Goal: Information Seeking & Learning: Learn about a topic

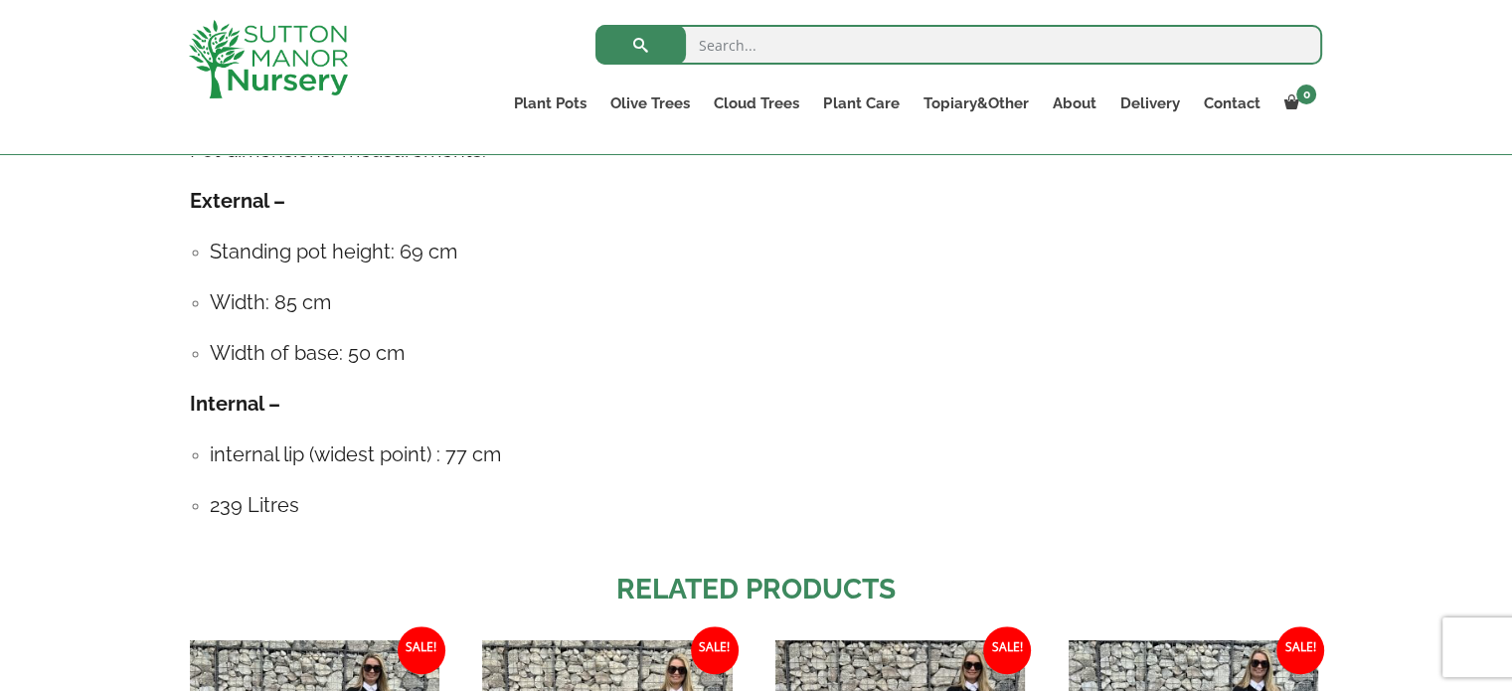
scroll to position [1193, 0]
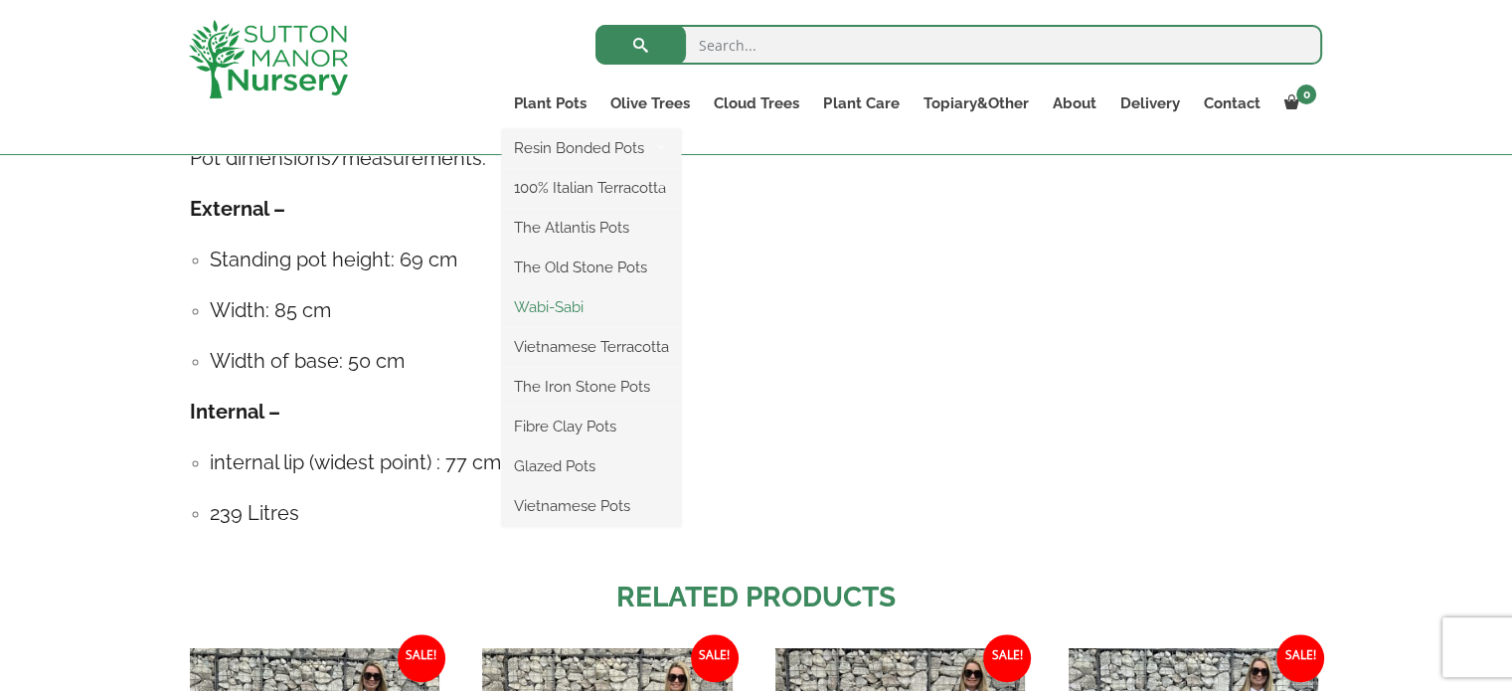
click at [539, 317] on link "Wabi-Sabi" at bounding box center [591, 307] width 179 height 30
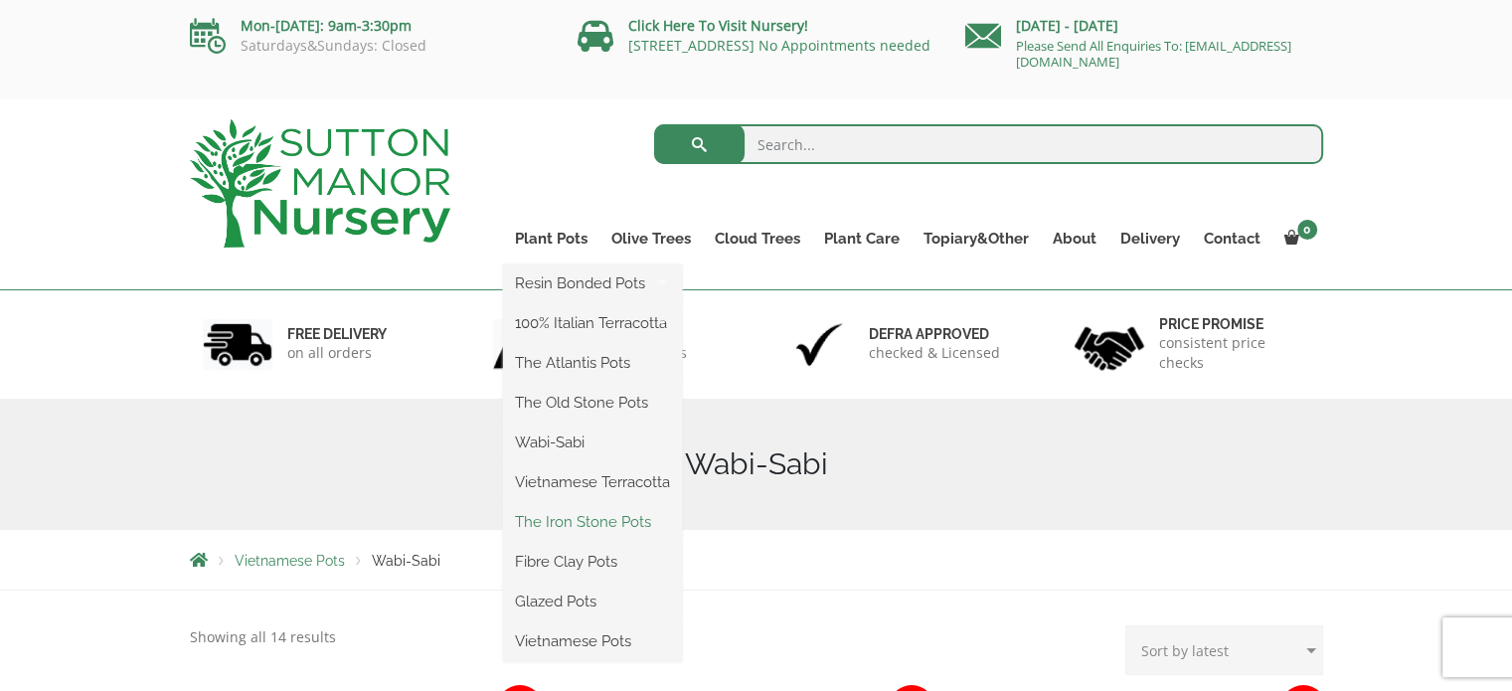
click at [584, 526] on link "The Iron Stone Pots" at bounding box center [592, 522] width 179 height 30
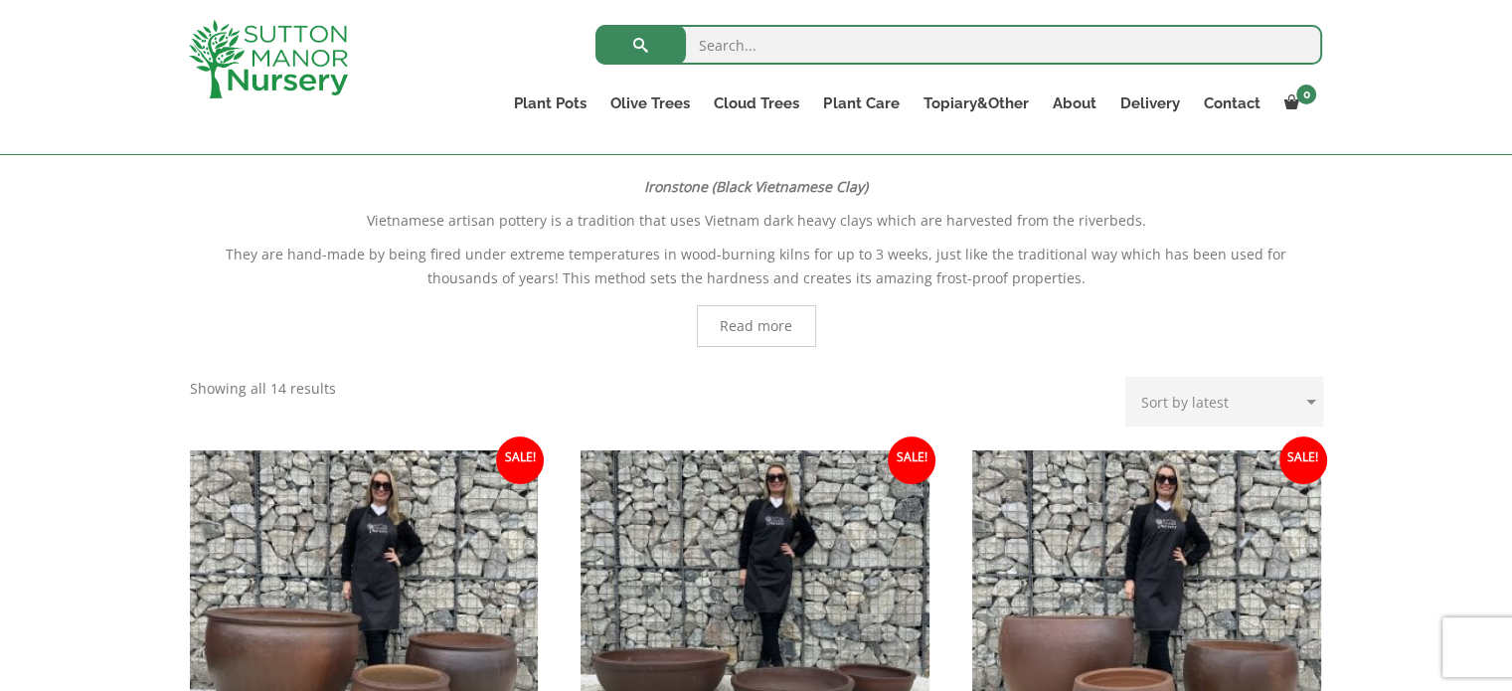
scroll to position [99, 0]
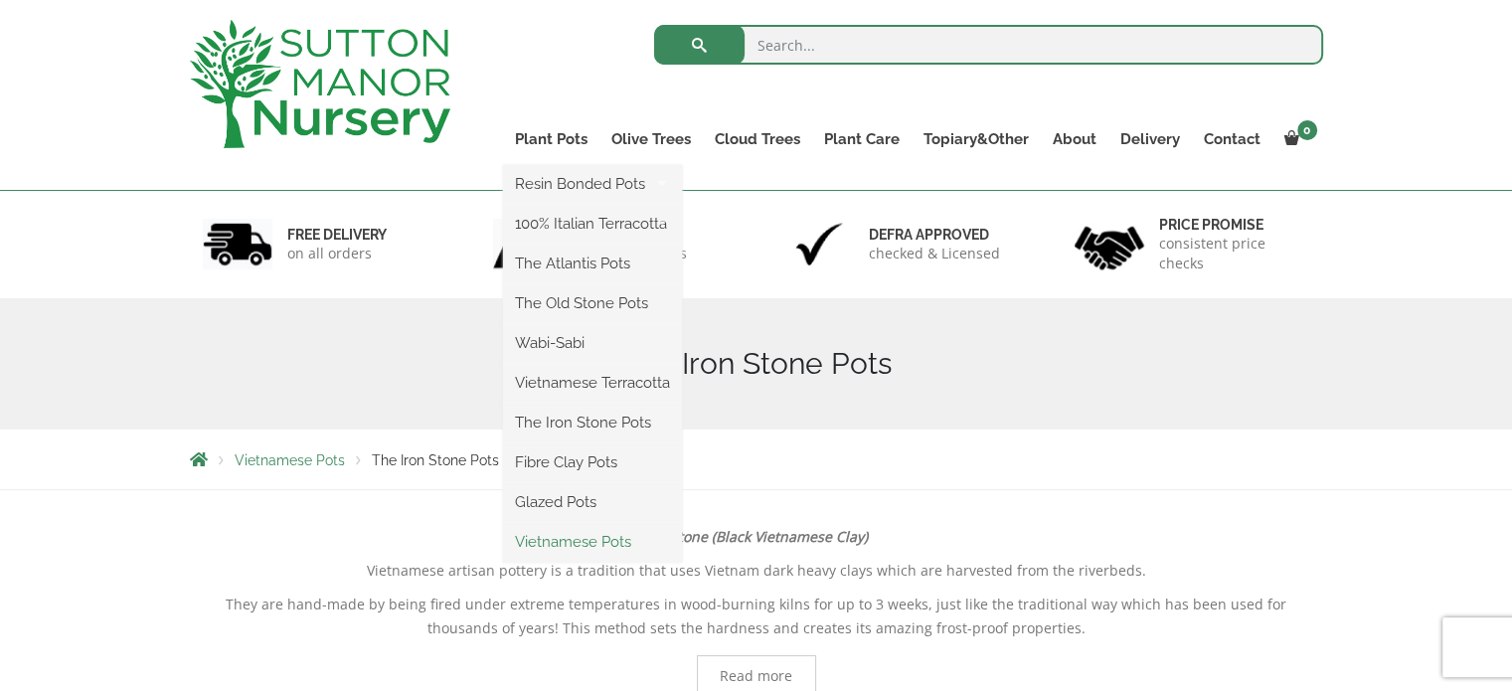
click at [541, 549] on link "Vietnamese Pots" at bounding box center [592, 542] width 179 height 30
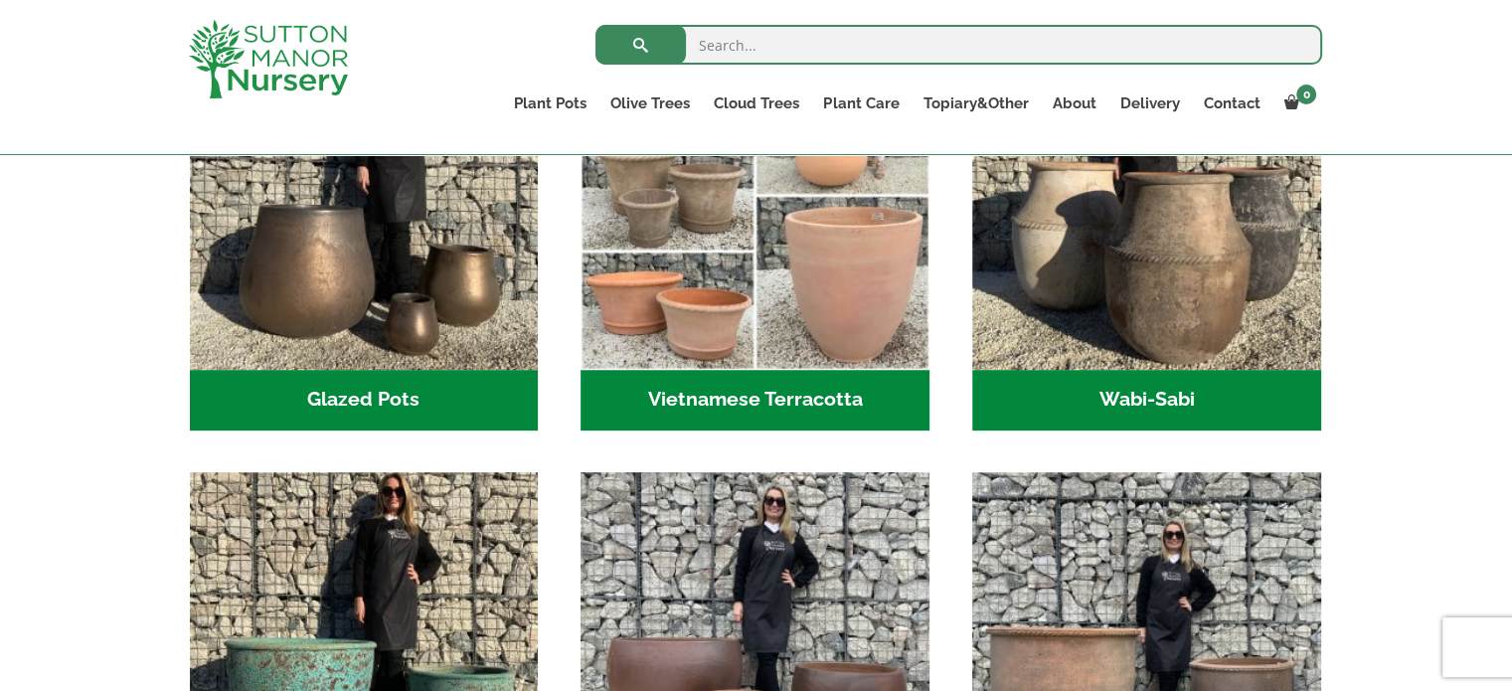
scroll to position [696, 0]
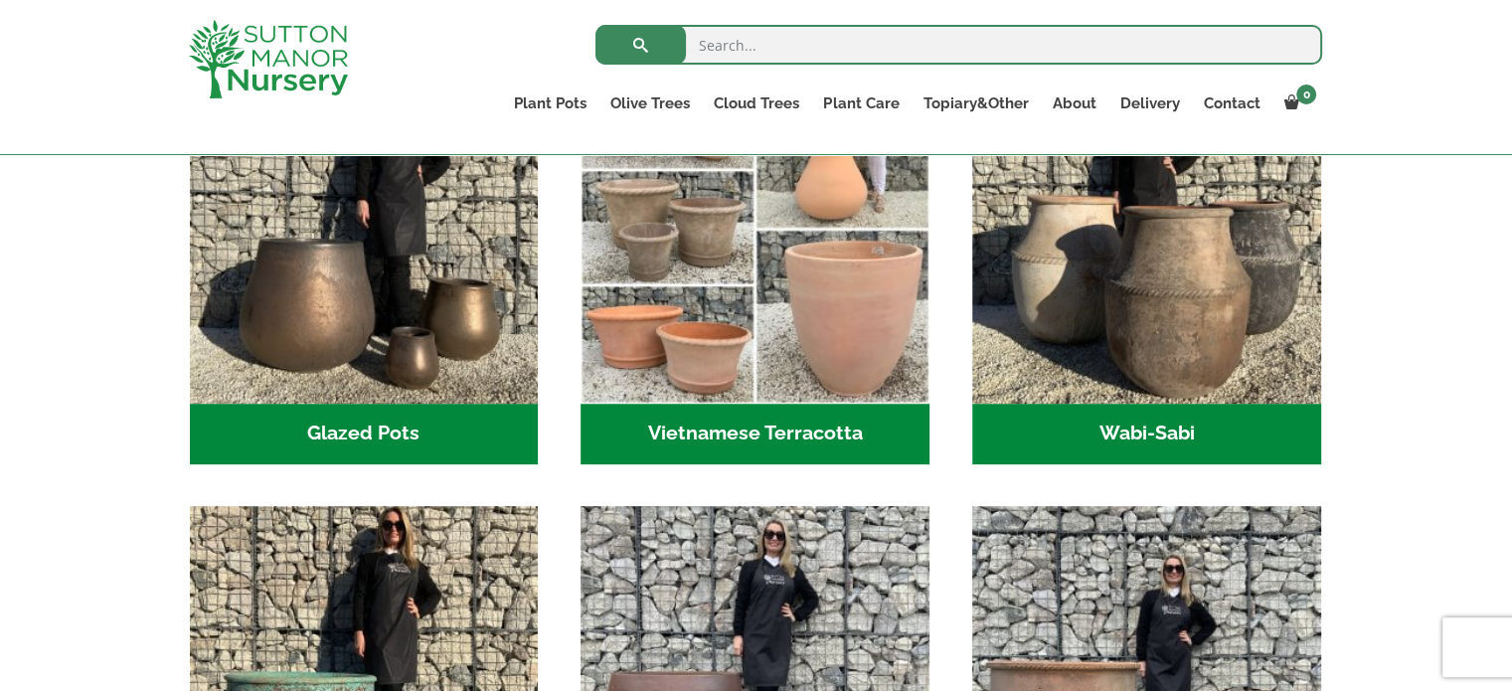
click at [553, 489] on ul "Glazed Pots (12) Vietnamese Terracotta (5) Wabi-Sabi (14) The Atlantis Pots (11…" at bounding box center [756, 506] width 1133 height 903
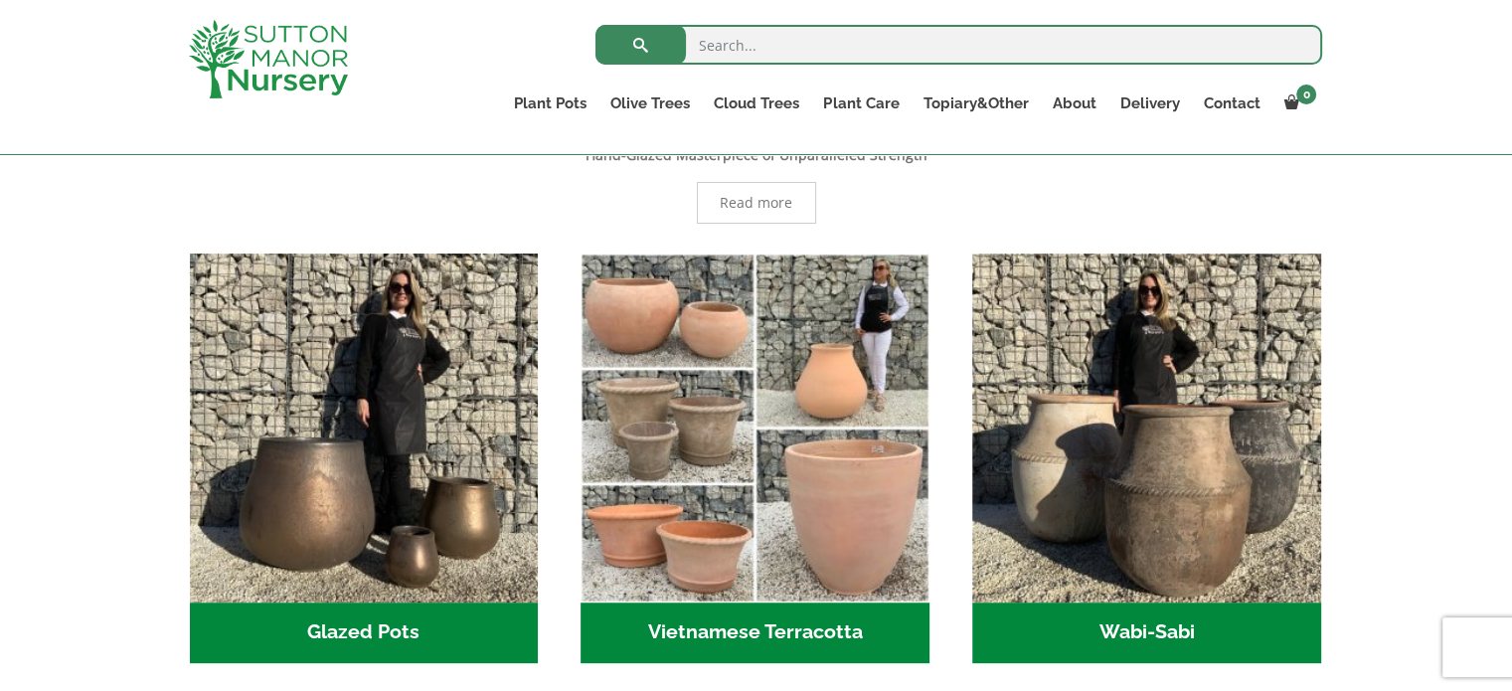
scroll to position [0, 0]
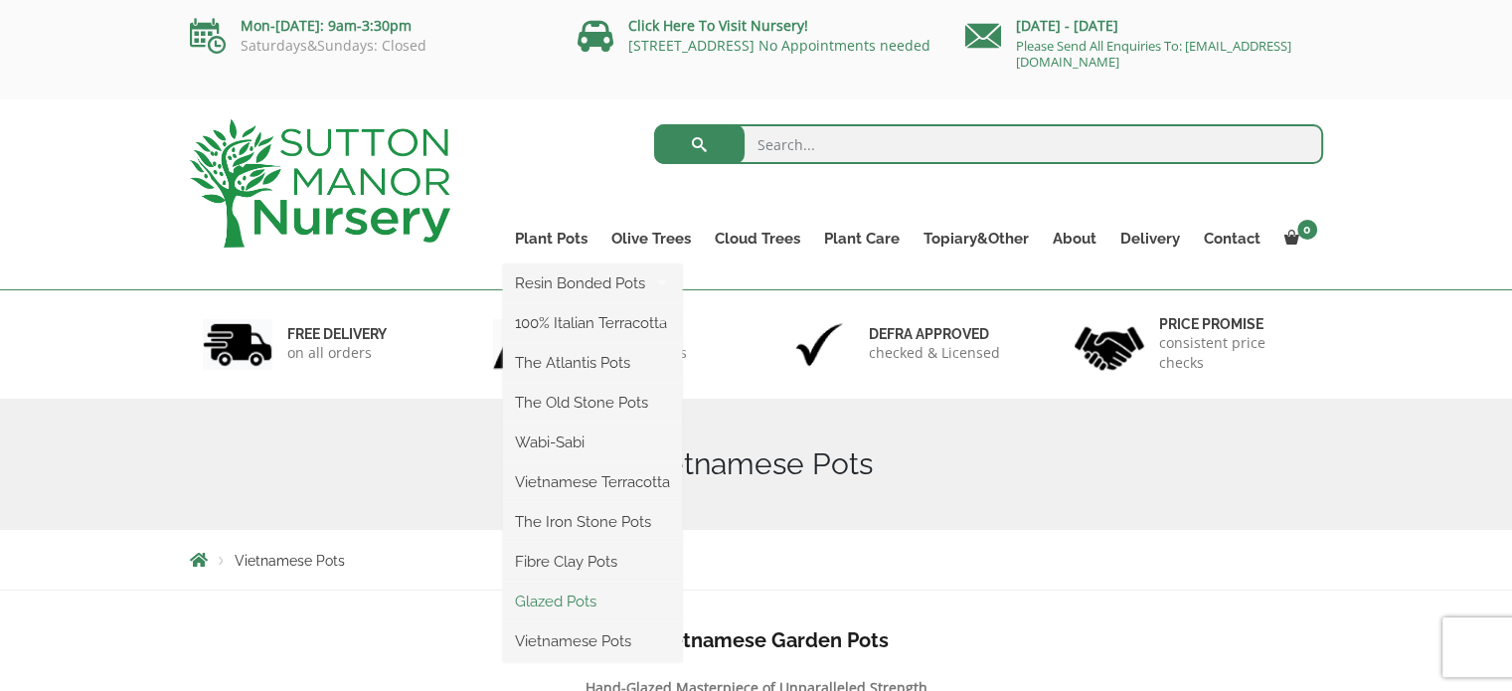
click at [566, 603] on link "Glazed Pots" at bounding box center [592, 602] width 179 height 30
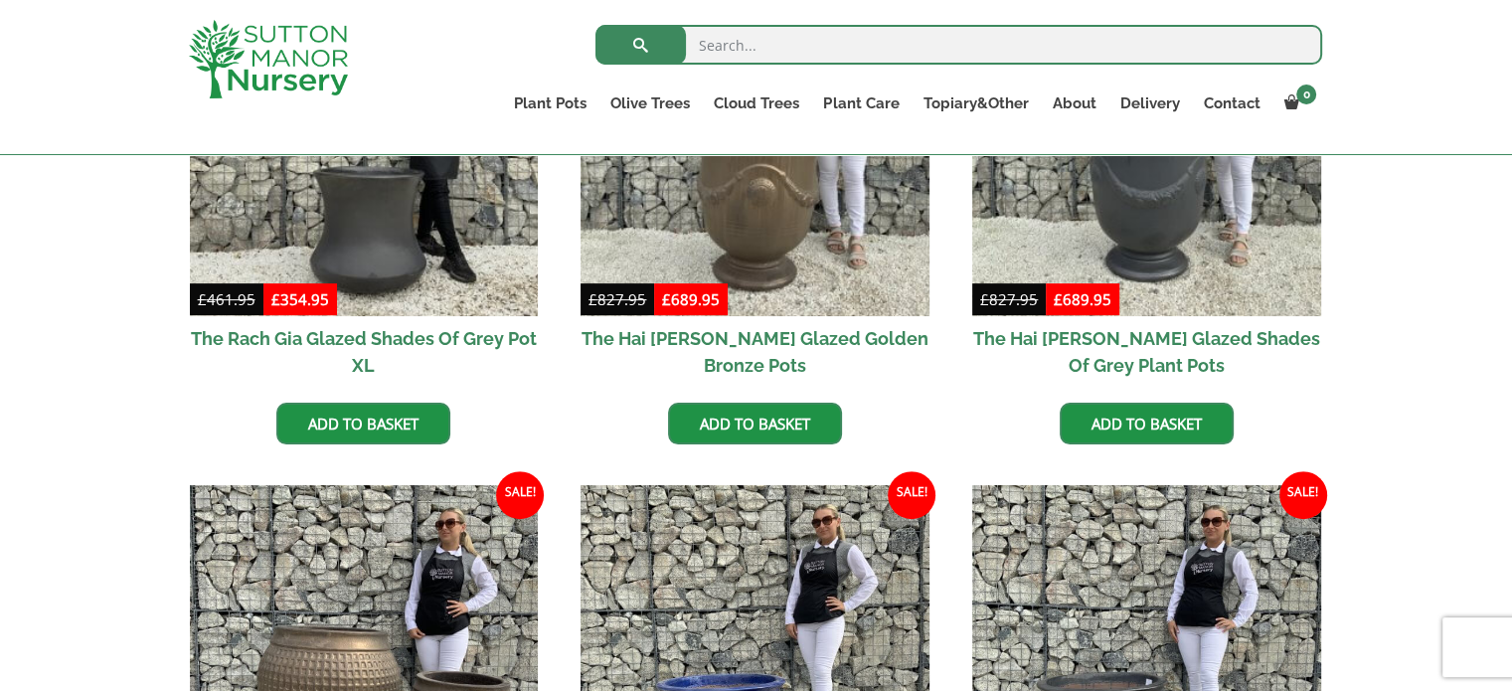
scroll to position [1193, 0]
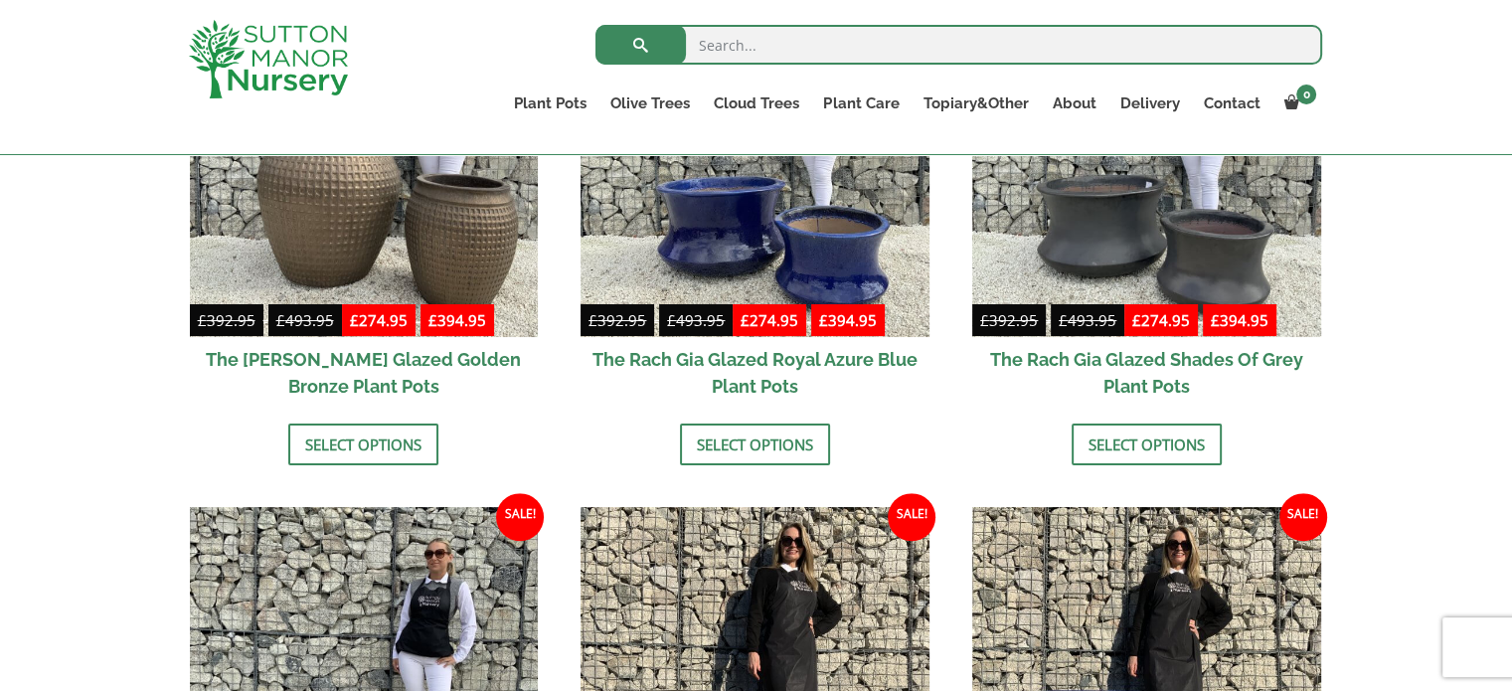
click at [760, 310] on bdi "£ 274.95" at bounding box center [770, 320] width 58 height 20
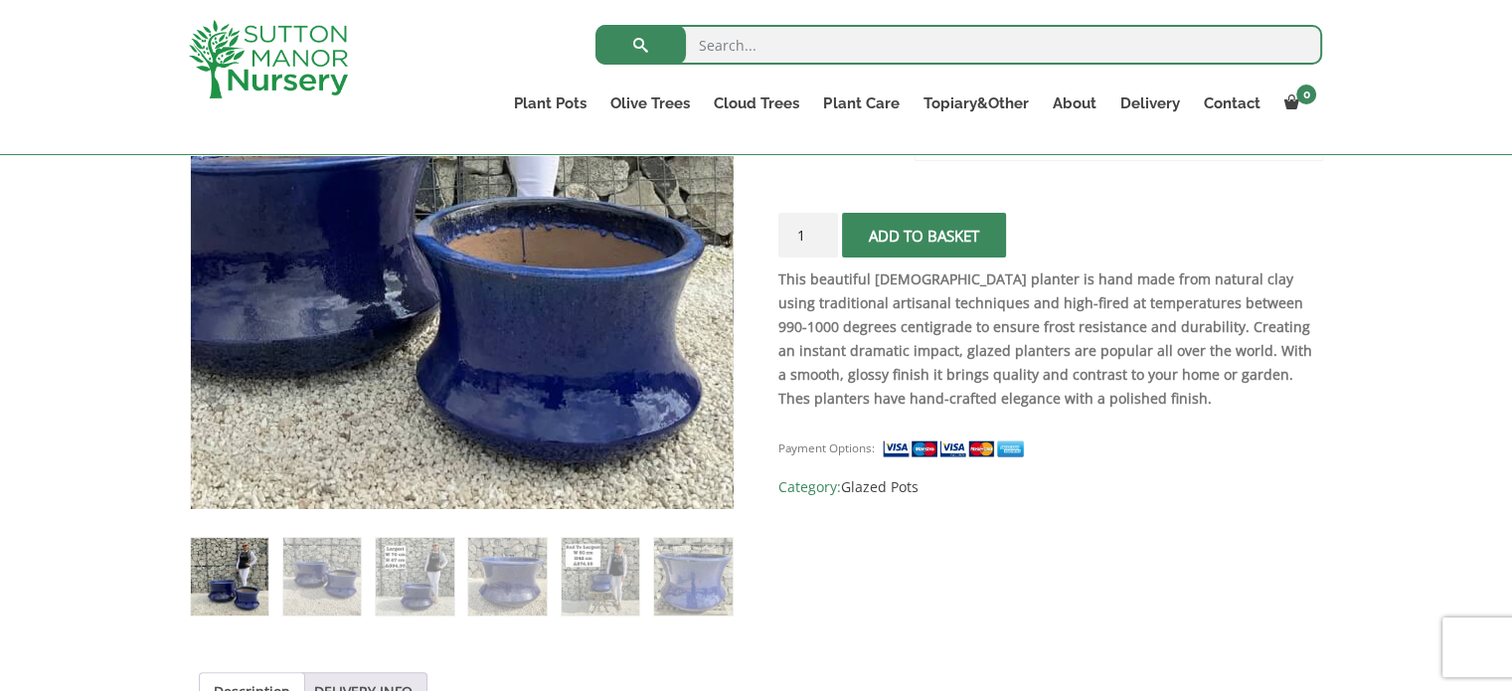
scroll to position [497, 0]
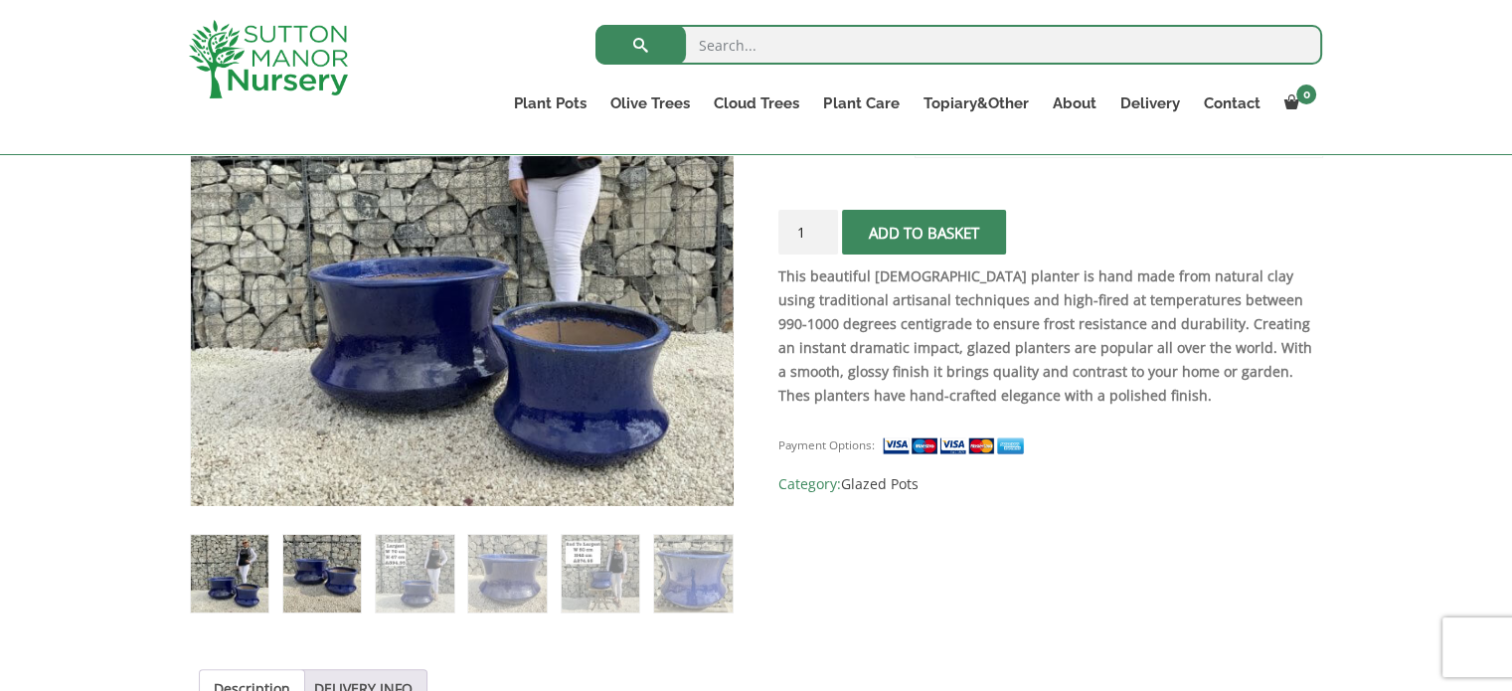
click at [354, 581] on img at bounding box center [322, 574] width 79 height 79
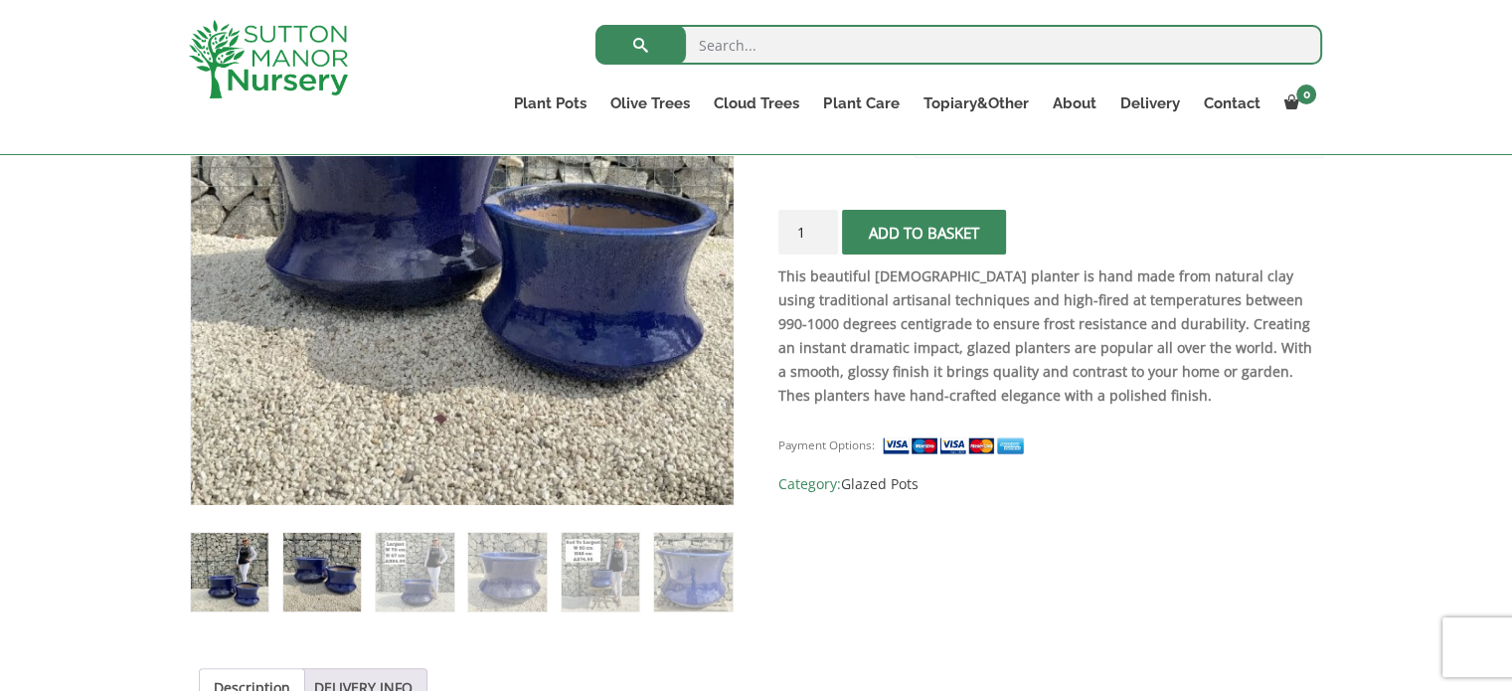
click at [235, 577] on img at bounding box center [230, 572] width 79 height 79
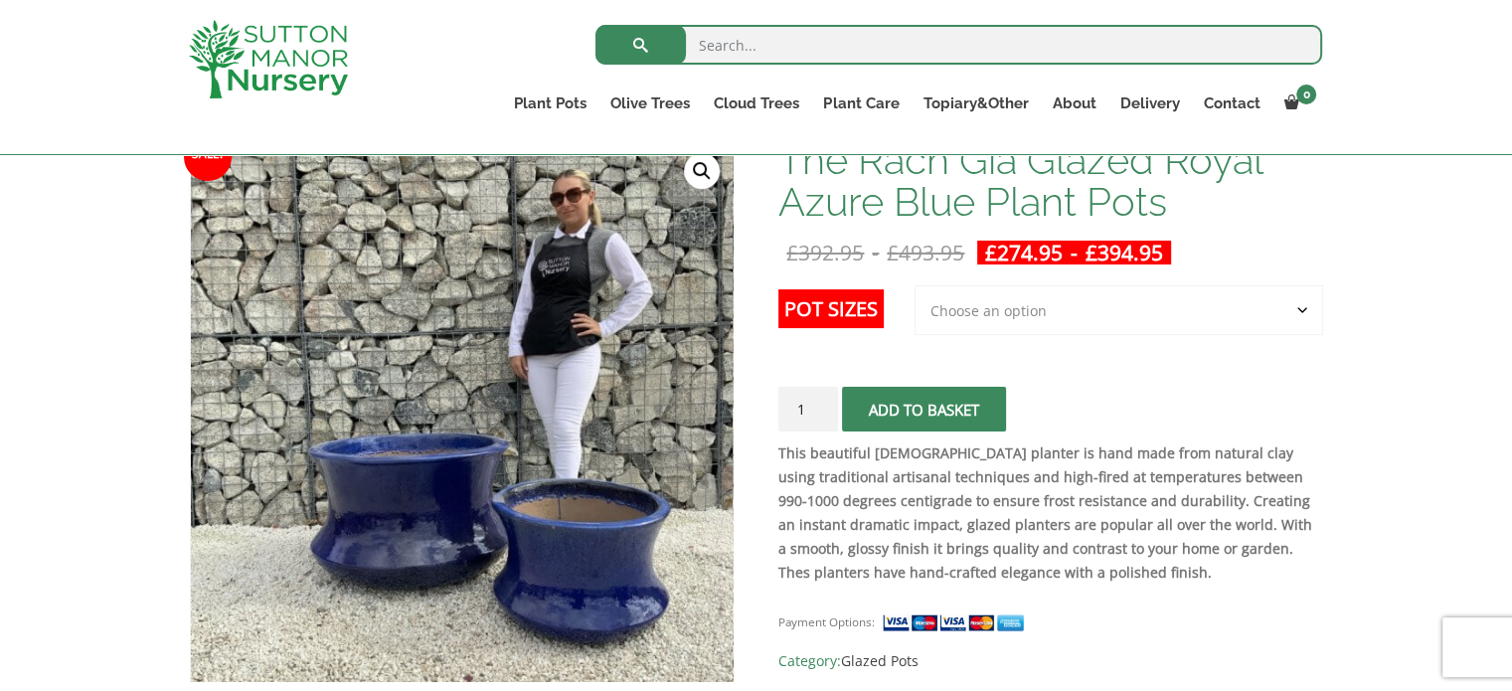
scroll to position [99, 0]
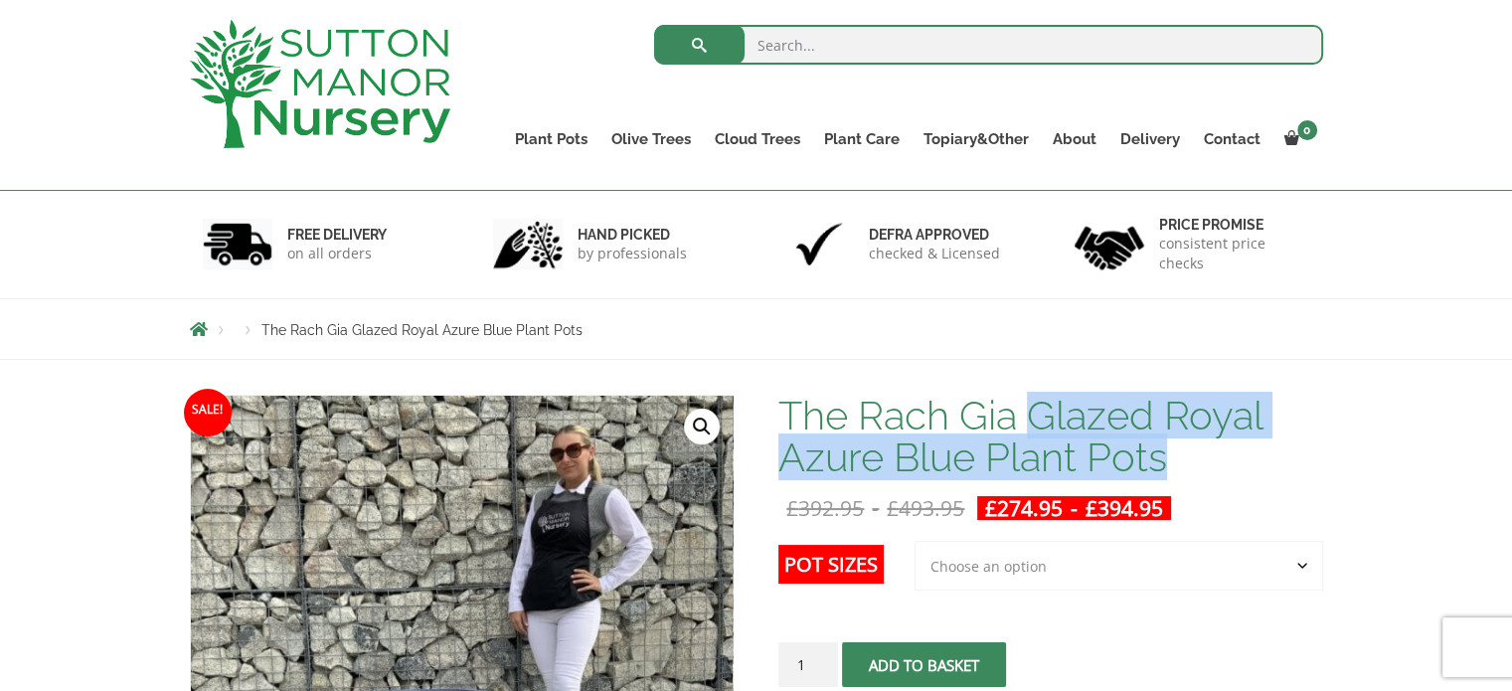
drag, startPoint x: 1033, startPoint y: 407, endPoint x: 1164, endPoint y: 452, distance: 139.0
click at [1164, 452] on h1 "The Rach Gia Glazed Royal Azure Blue Plant Pots" at bounding box center [1050, 437] width 544 height 84
copy h1 "Glazed Royal Azure Blue Plant Pots"
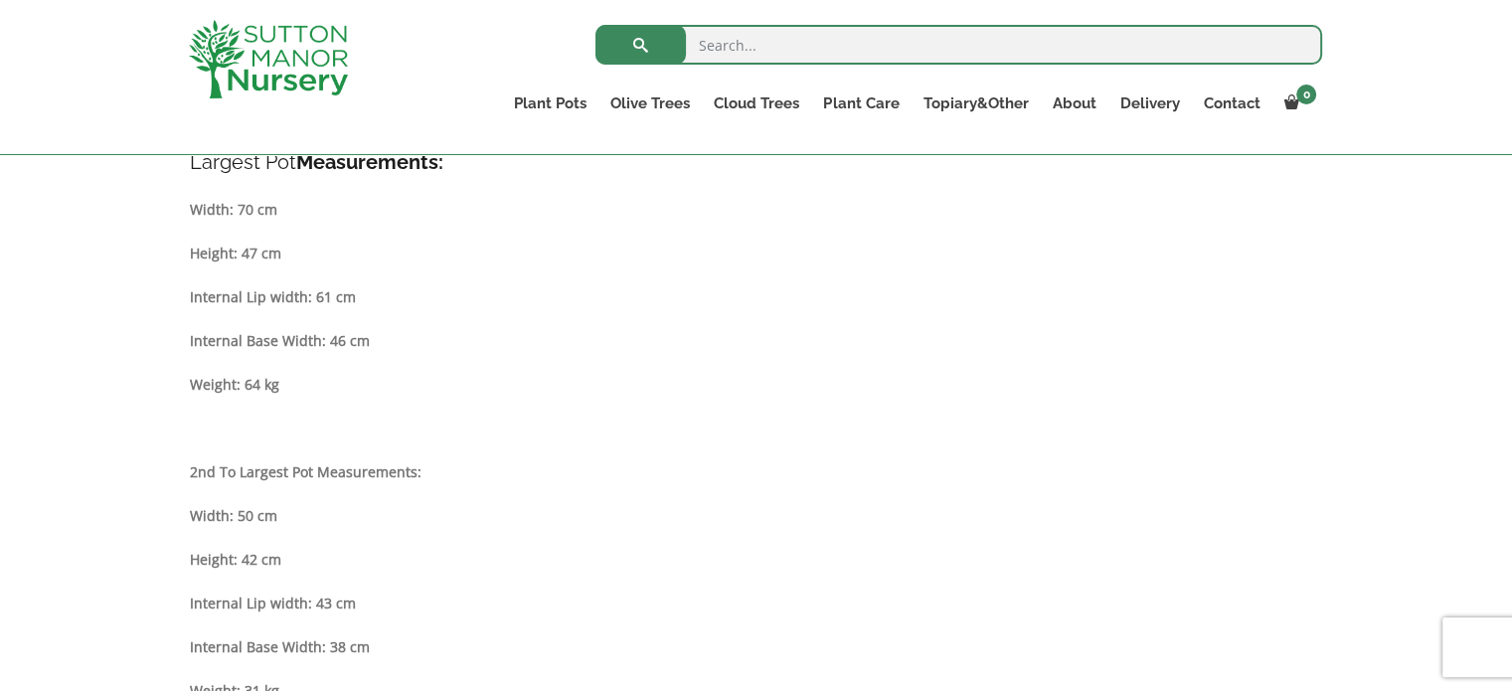
scroll to position [1094, 0]
